Goal: Information Seeking & Learning: Learn about a topic

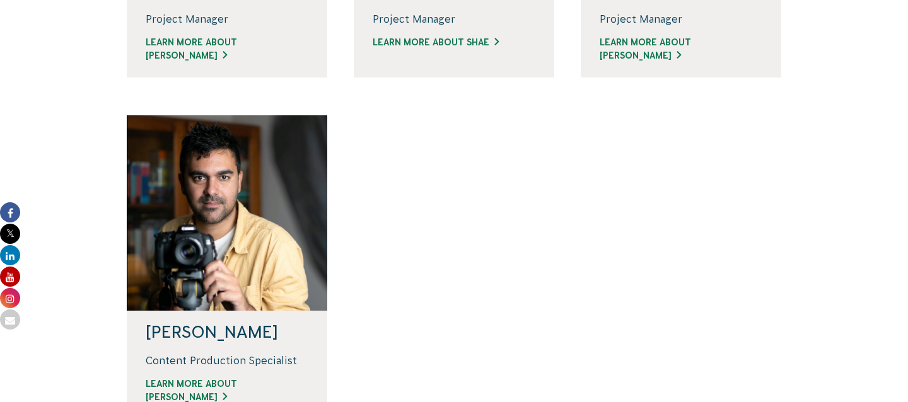
scroll to position [1194, 0]
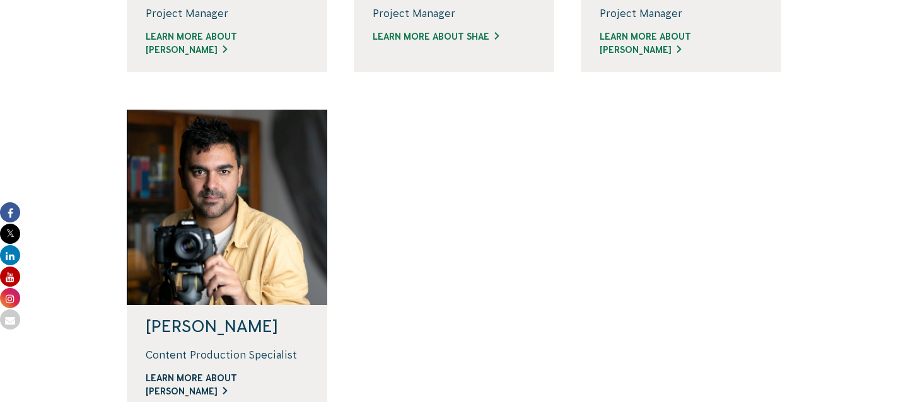
click at [213, 380] on link "Learn more about [PERSON_NAME]" at bounding box center [227, 385] width 163 height 26
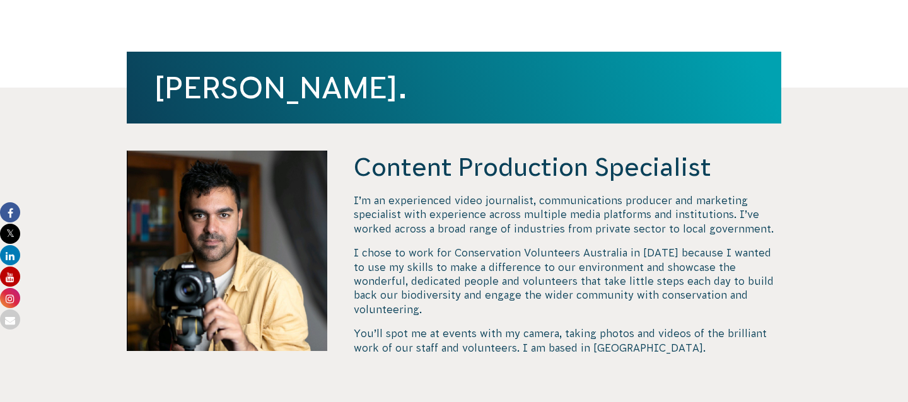
scroll to position [375, 0]
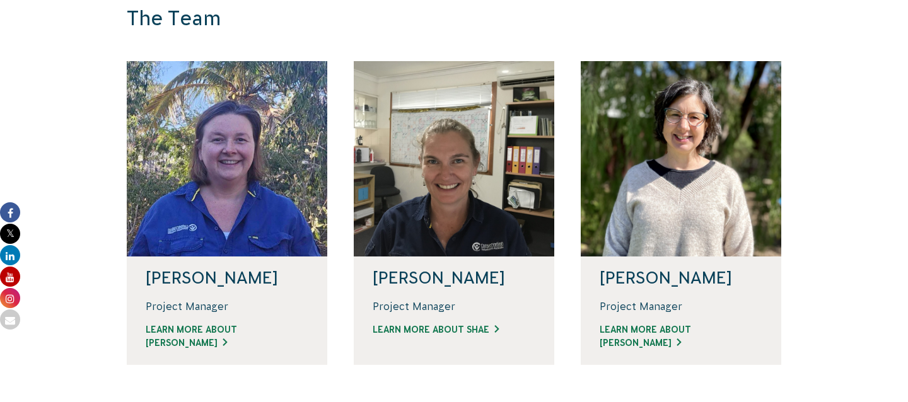
scroll to position [899, 0]
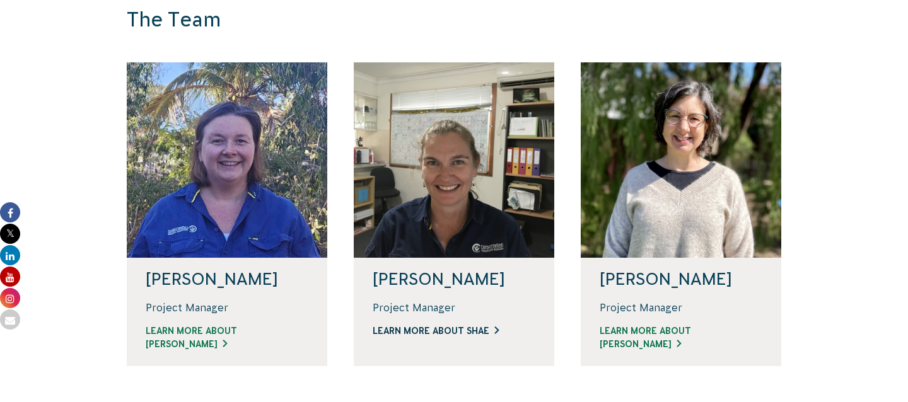
click at [468, 334] on link "Learn more about Shae" at bounding box center [454, 331] width 163 height 13
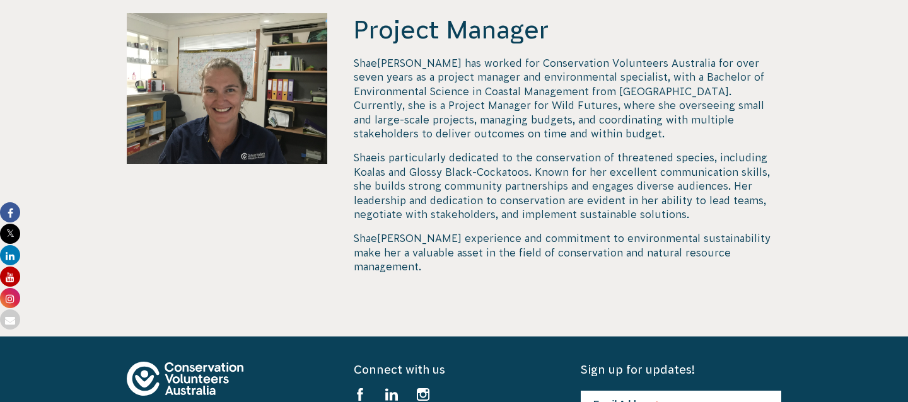
scroll to position [512, 0]
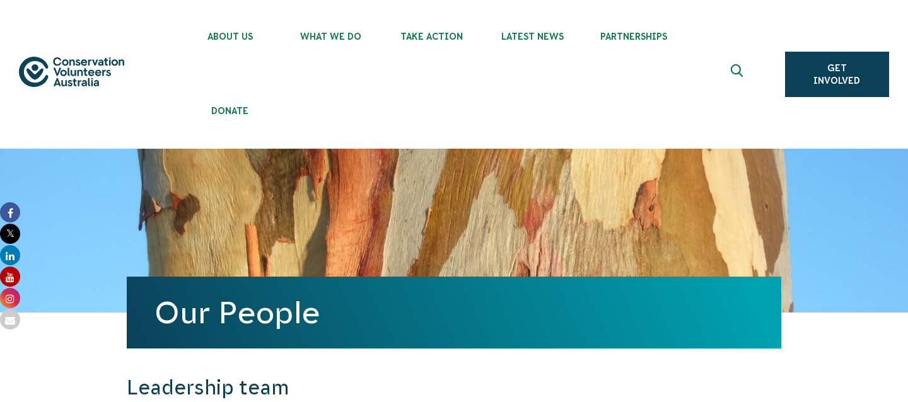
scroll to position [899, 0]
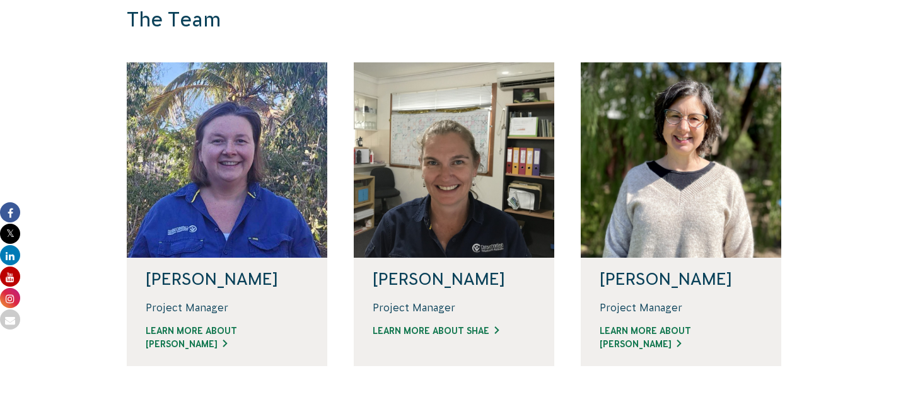
click at [13, 212] on icon at bounding box center [10, 212] width 20 height 20
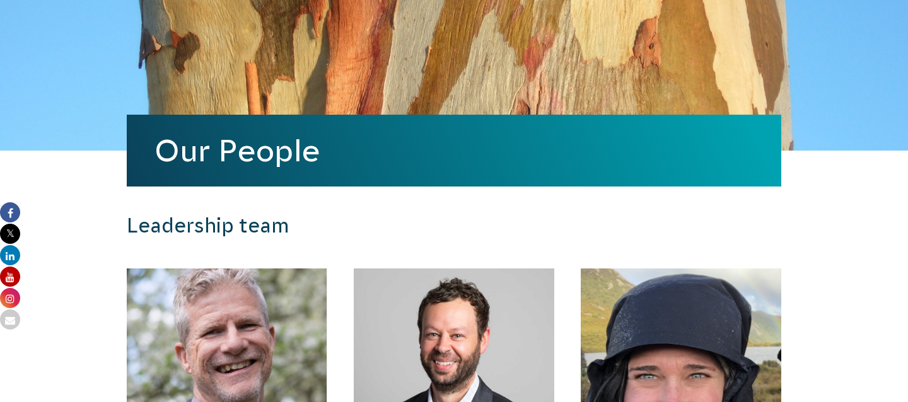
scroll to position [0, 0]
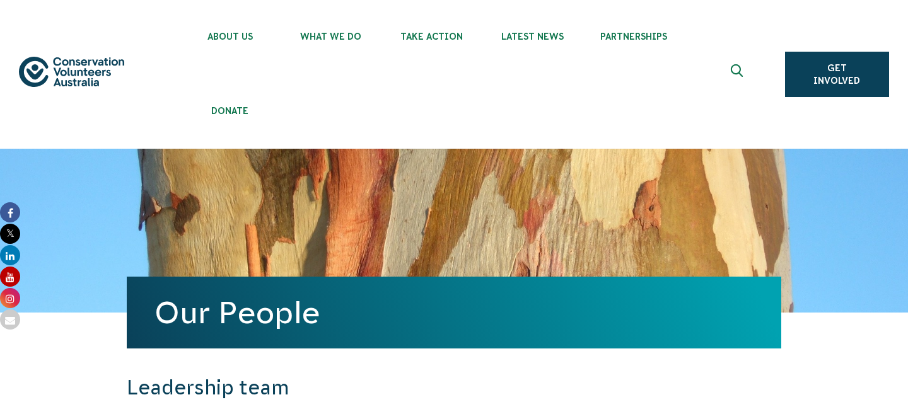
click at [12, 298] on icon at bounding box center [10, 298] width 20 height 20
